Goal: Transaction & Acquisition: Download file/media

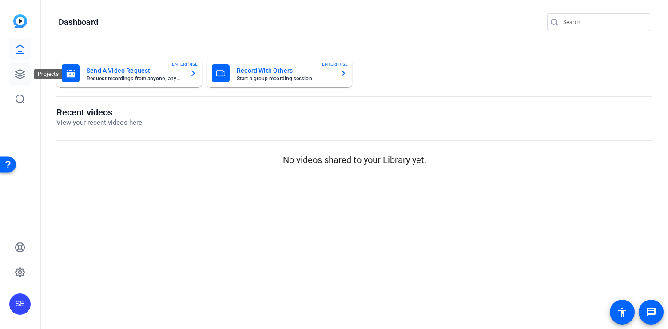
click at [25, 72] on link at bounding box center [19, 73] width 21 height 21
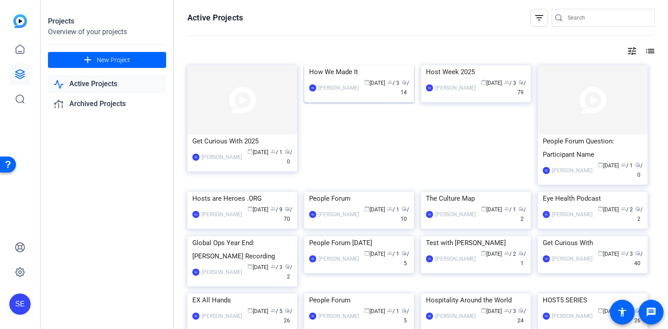
click at [363, 97] on div "calendar_today [DATE] group / 3 radio / 14" at bounding box center [386, 88] width 46 height 19
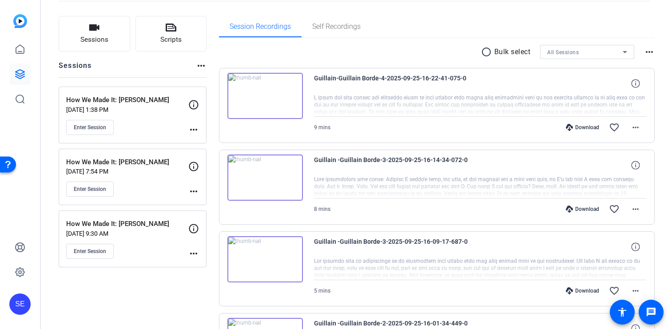
scroll to position [74, 0]
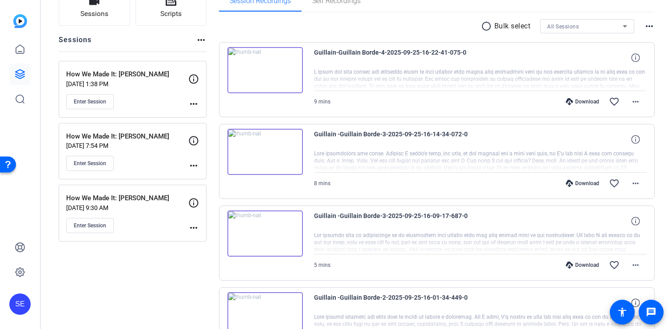
click at [147, 156] on div "Enter Session" at bounding box center [127, 163] width 122 height 15
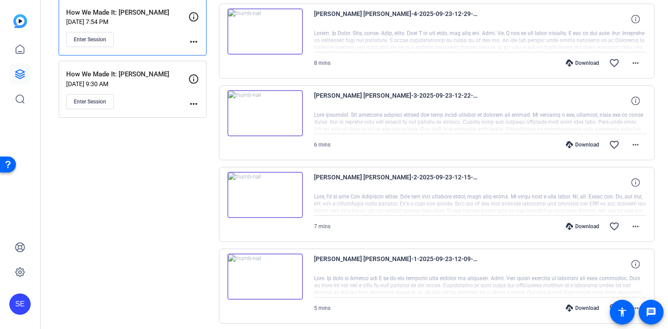
scroll to position [232, 0]
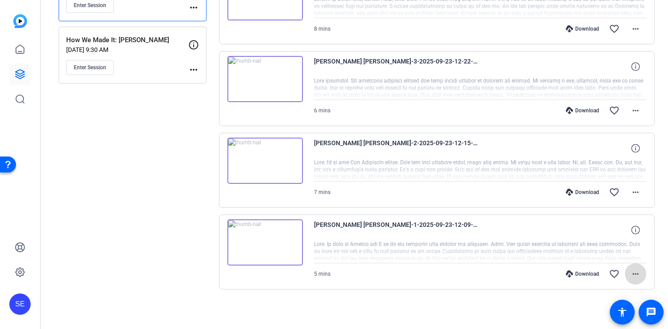
click at [637, 273] on mat-icon "more_horiz" at bounding box center [635, 274] width 11 height 11
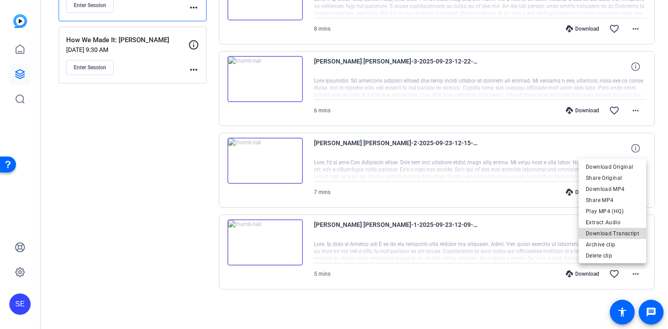
click at [623, 235] on span "Download Transcript" at bounding box center [612, 233] width 53 height 11
